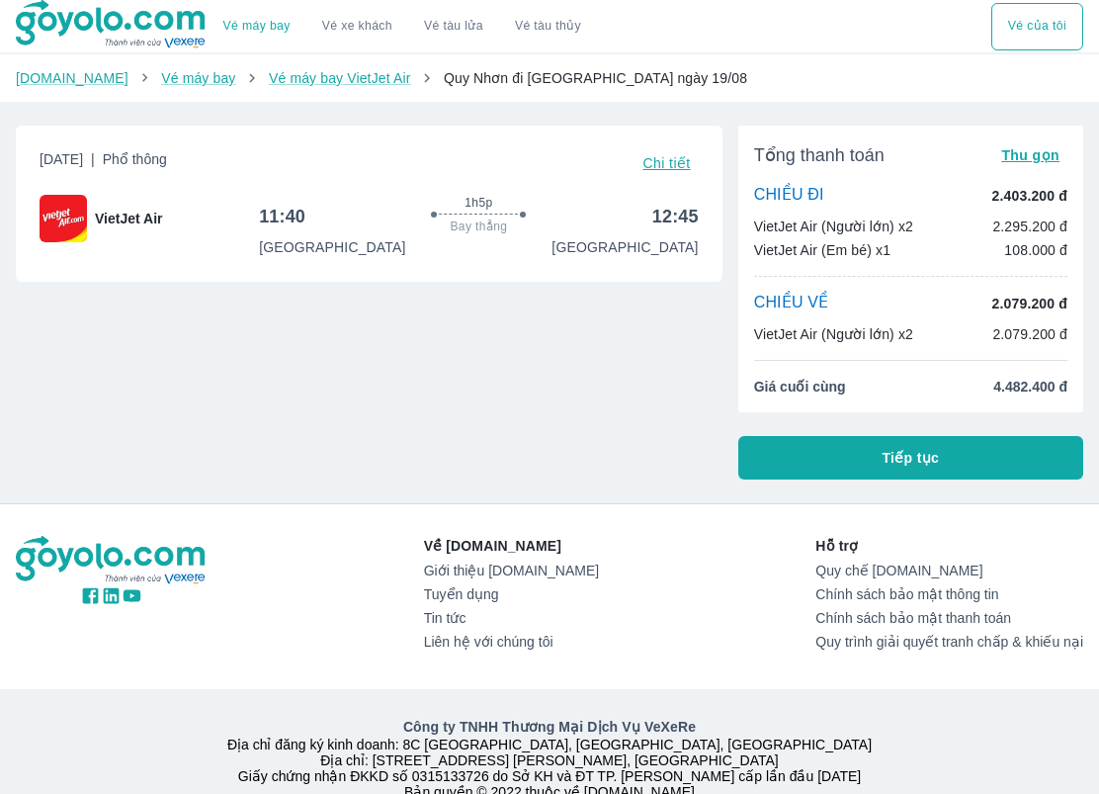
click at [1043, 159] on span "Thu gọn" at bounding box center [1030, 155] width 58 height 16
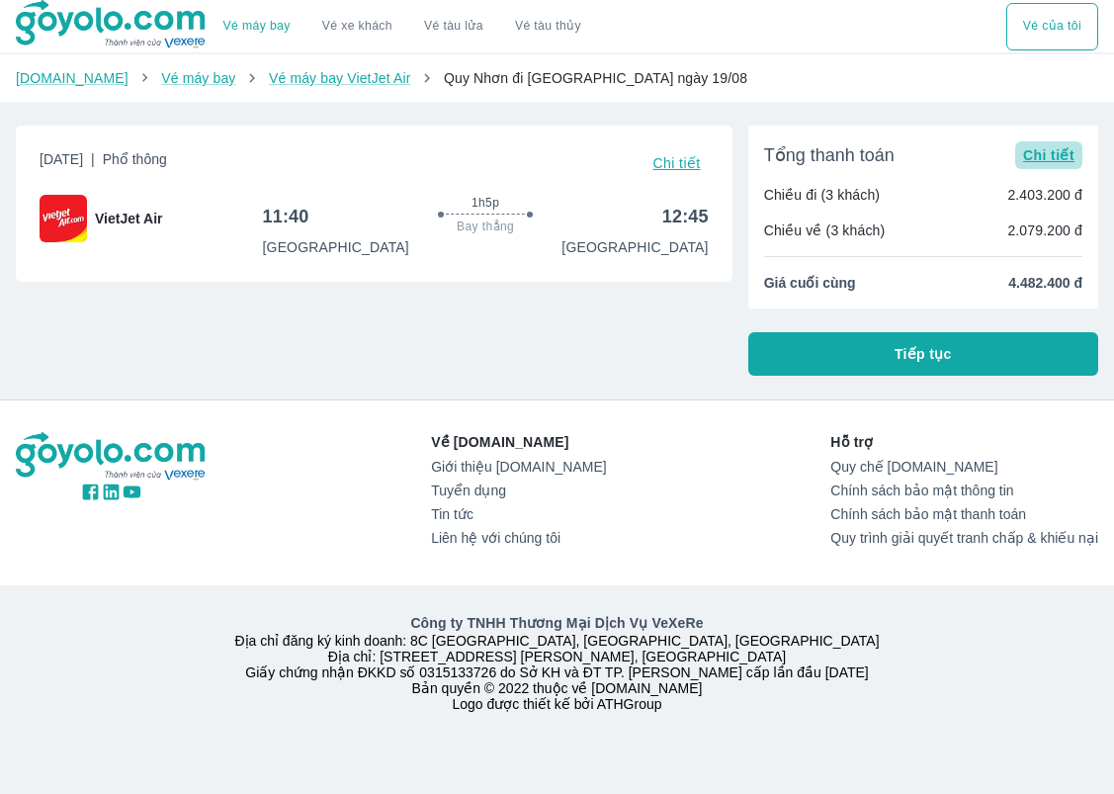
click at [1048, 153] on span "Chi tiết" at bounding box center [1048, 155] width 51 height 16
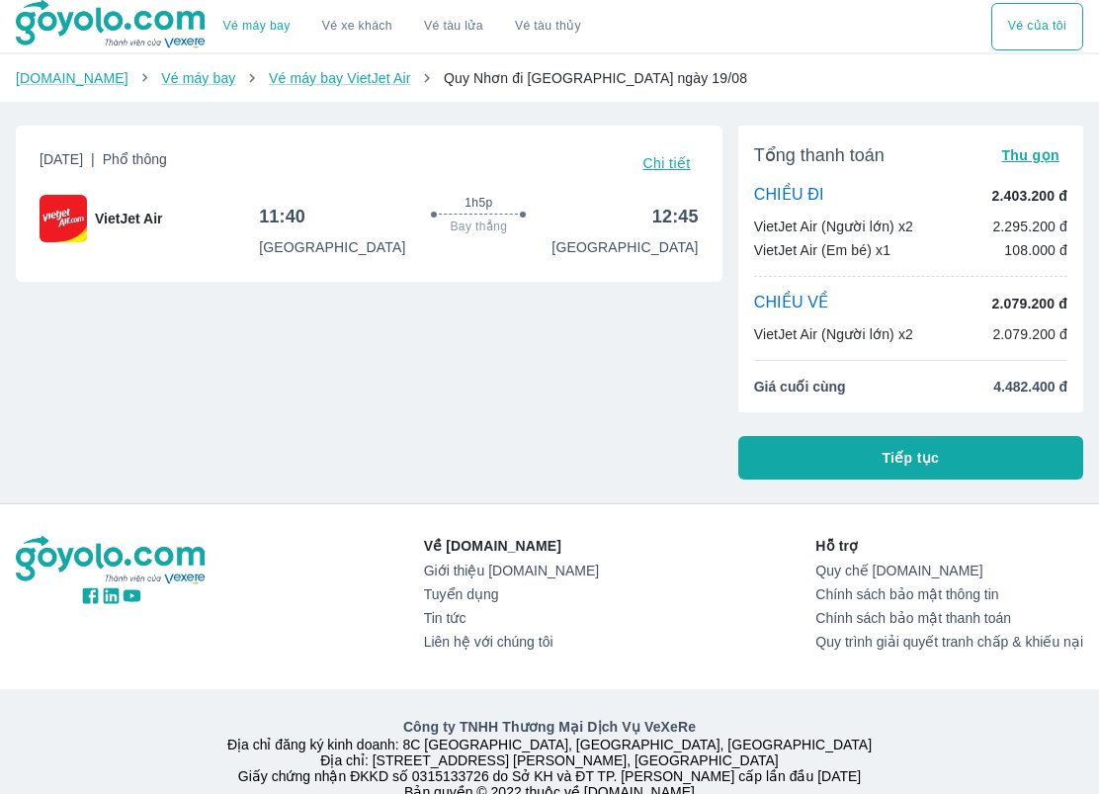
click at [673, 160] on span "Chi tiết" at bounding box center [667, 163] width 47 height 16
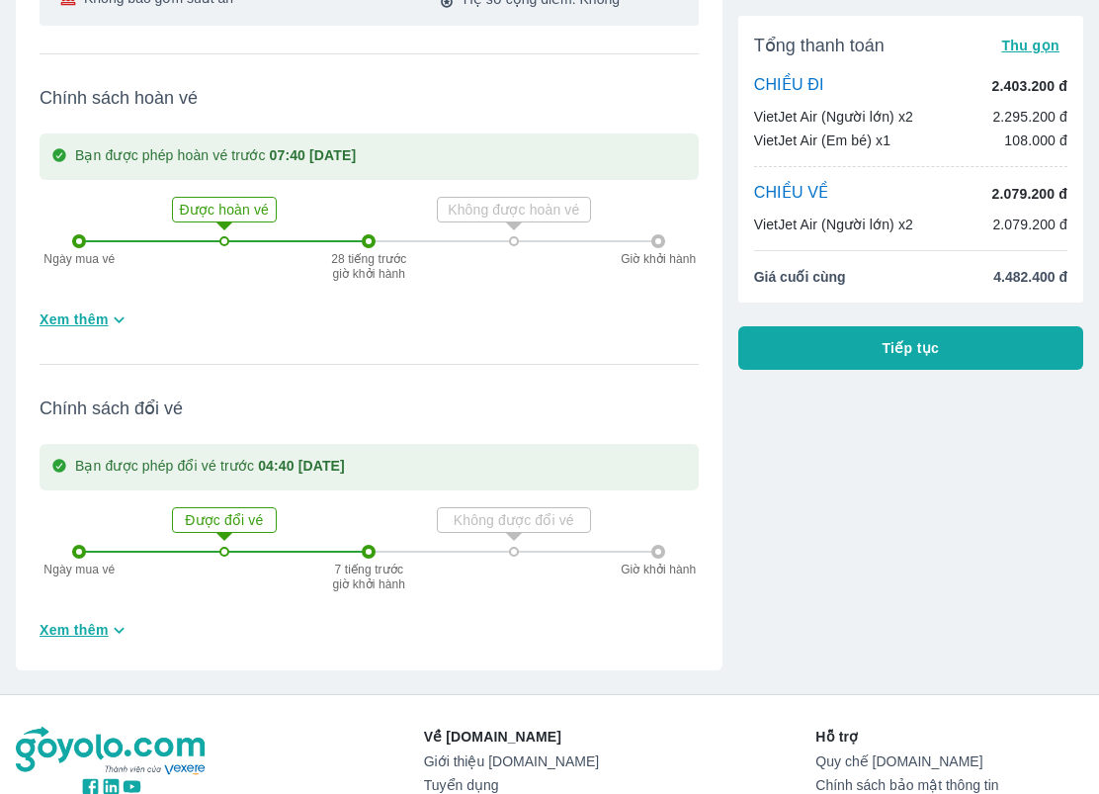
scroll to position [572, 0]
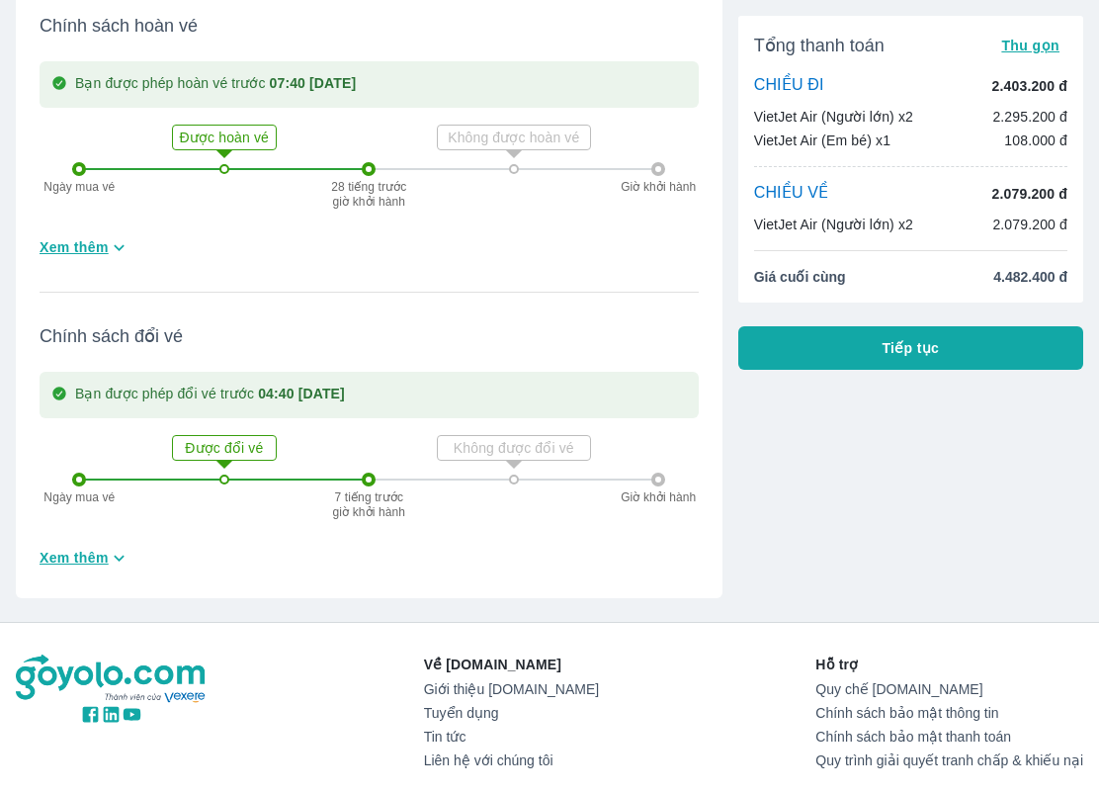
click at [92, 558] on span "Xem thêm" at bounding box center [74, 558] width 69 height 20
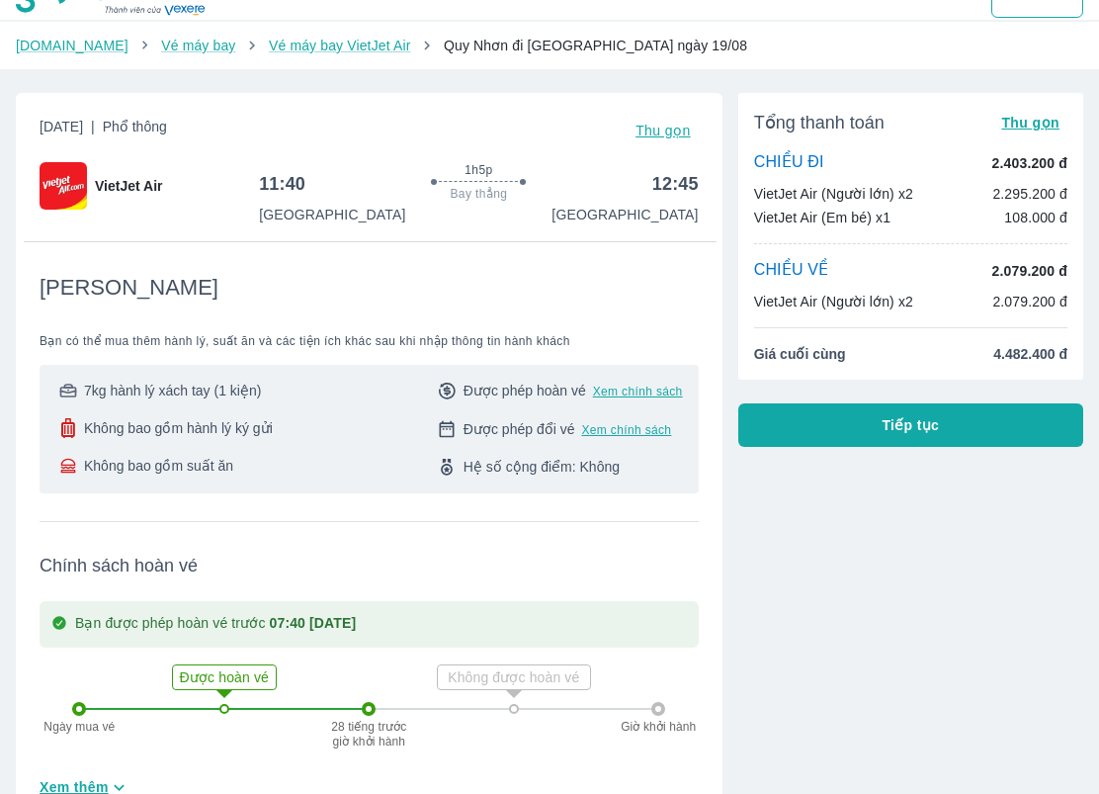
scroll to position [0, 0]
